Goal: Task Accomplishment & Management: Manage account settings

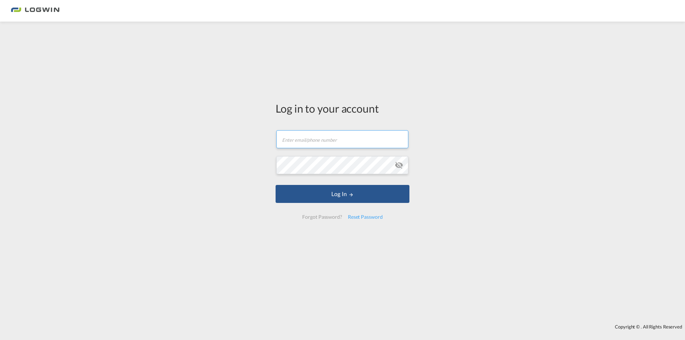
click at [310, 142] on input "text" at bounding box center [342, 139] width 132 height 18
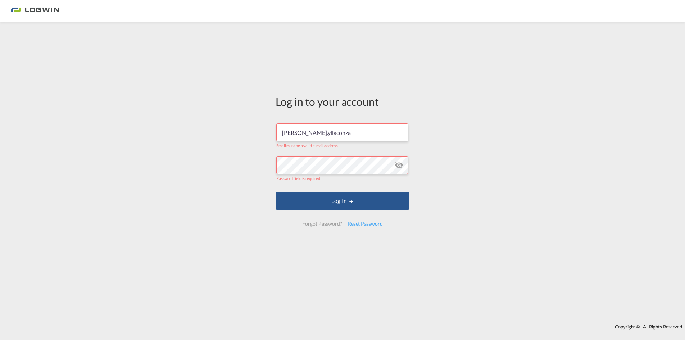
click at [348, 133] on input "[PERSON_NAME].yllaconza" at bounding box center [342, 132] width 132 height 18
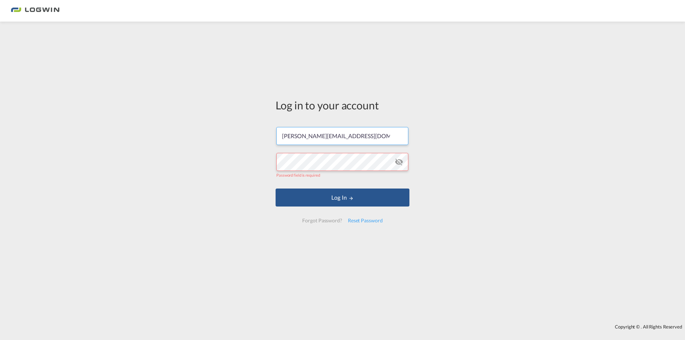
type input "[PERSON_NAME][EMAIL_ADDRESS][DOMAIN_NAME]"
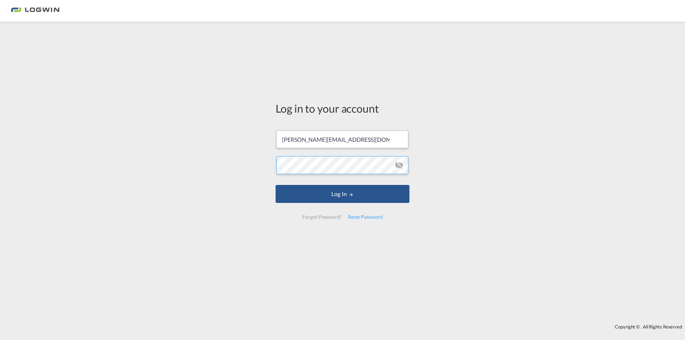
click at [276, 185] on button "Log In" at bounding box center [343, 194] width 134 height 18
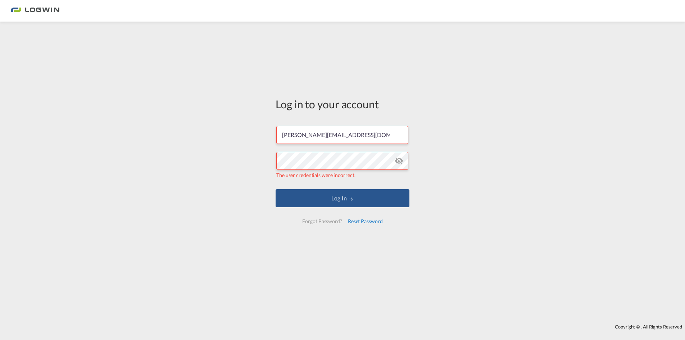
click at [367, 220] on div "Reset Password" at bounding box center [365, 221] width 41 height 13
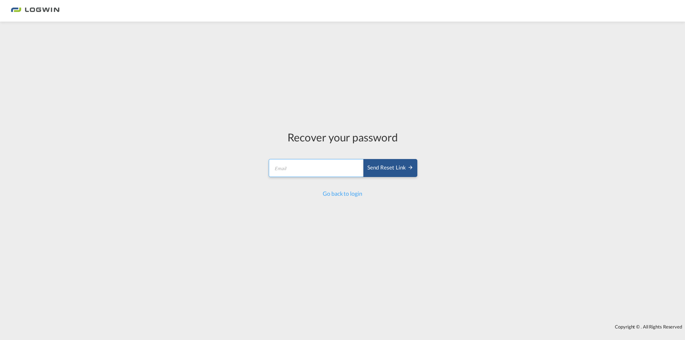
click at [298, 172] on input "email" at bounding box center [316, 168] width 95 height 18
type input "[PERSON_NAME][EMAIL_ADDRESS][DOMAIN_NAME]"
click at [411, 170] on md-icon "icon-arrow-right" at bounding box center [411, 167] width 6 height 6
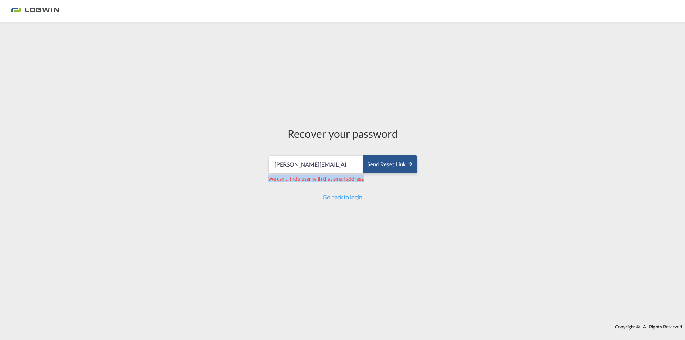
drag, startPoint x: 274, startPoint y: 179, endPoint x: 367, endPoint y: 180, distance: 92.8
click at [367, 180] on div "Recover your password [PERSON_NAME][EMAIL_ADDRESS][DOMAIN_NAME] Send reset link…" at bounding box center [342, 163] width 160 height 277
click at [347, 198] on link "Go back to login" at bounding box center [342, 197] width 39 height 7
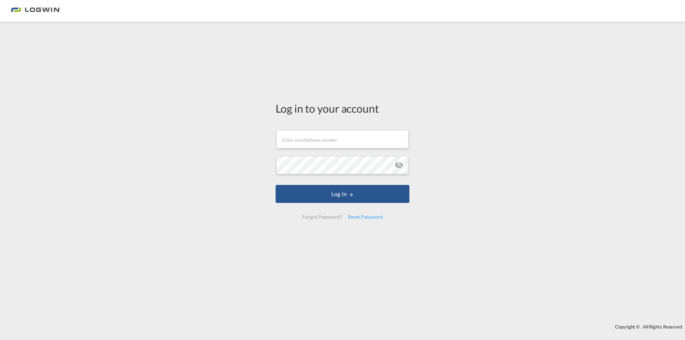
click at [327, 215] on div "Forgot Password?" at bounding box center [321, 216] width 45 height 13
